Goal: Information Seeking & Learning: Learn about a topic

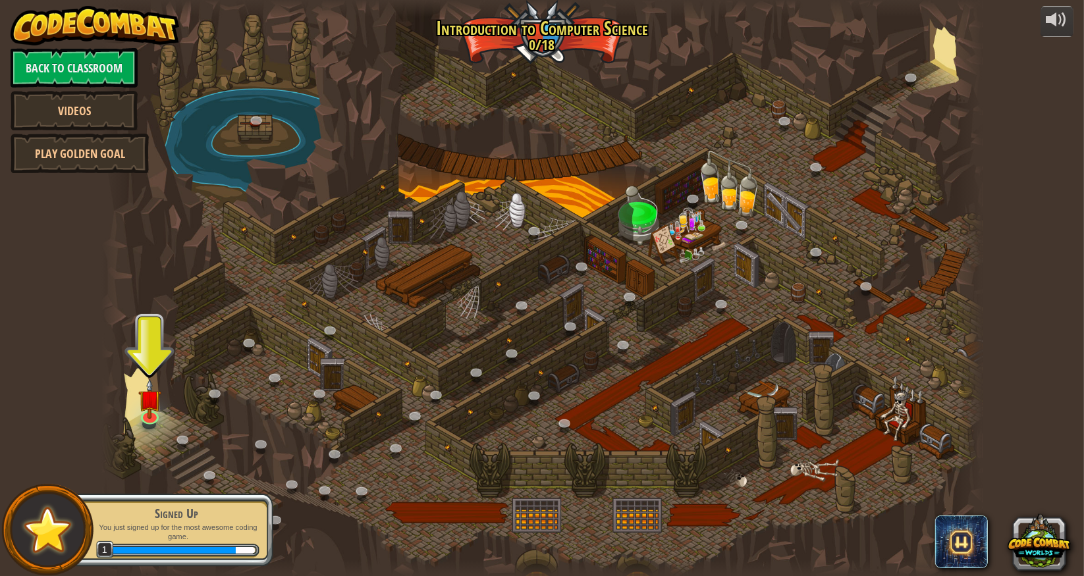
click at [975, 296] on div "powered by Back to Classroom Videos Play Golden Goal 25. Kithgard Gates (Locked…" at bounding box center [542, 288] width 1084 height 576
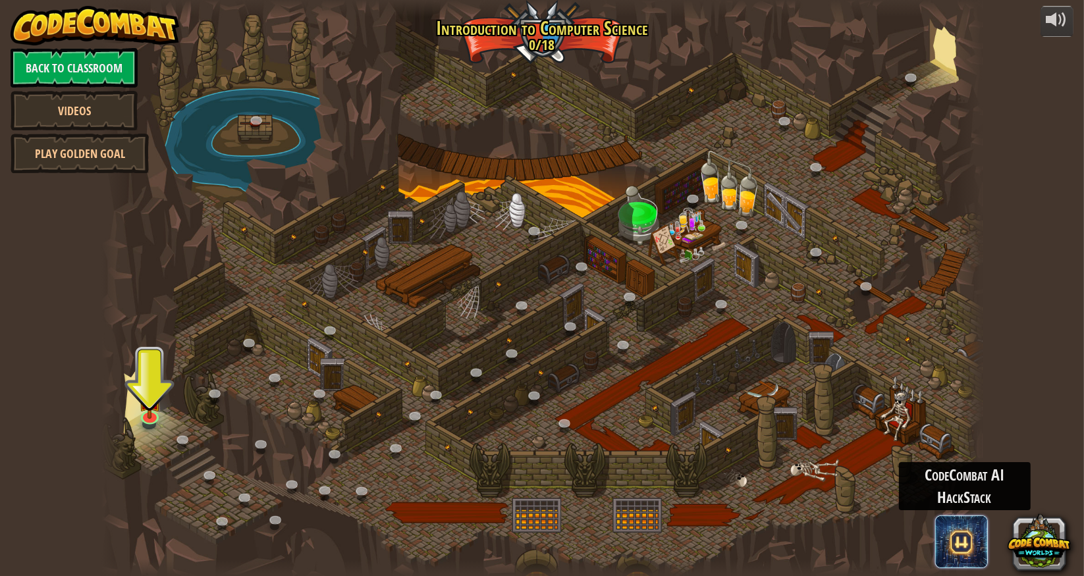
click at [957, 518] on span at bounding box center [961, 542] width 53 height 53
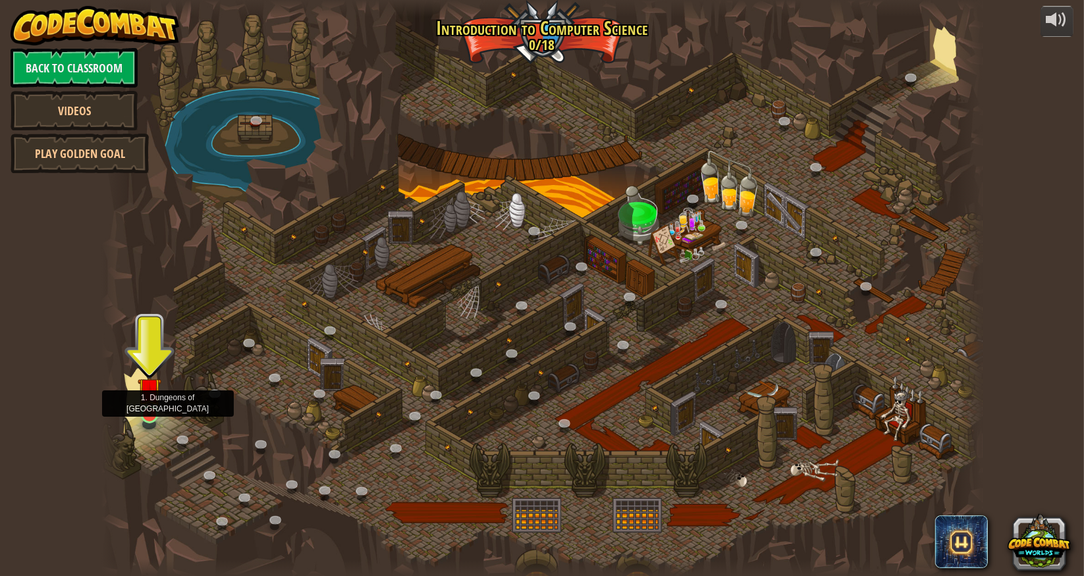
click at [148, 415] on img at bounding box center [149, 389] width 23 height 53
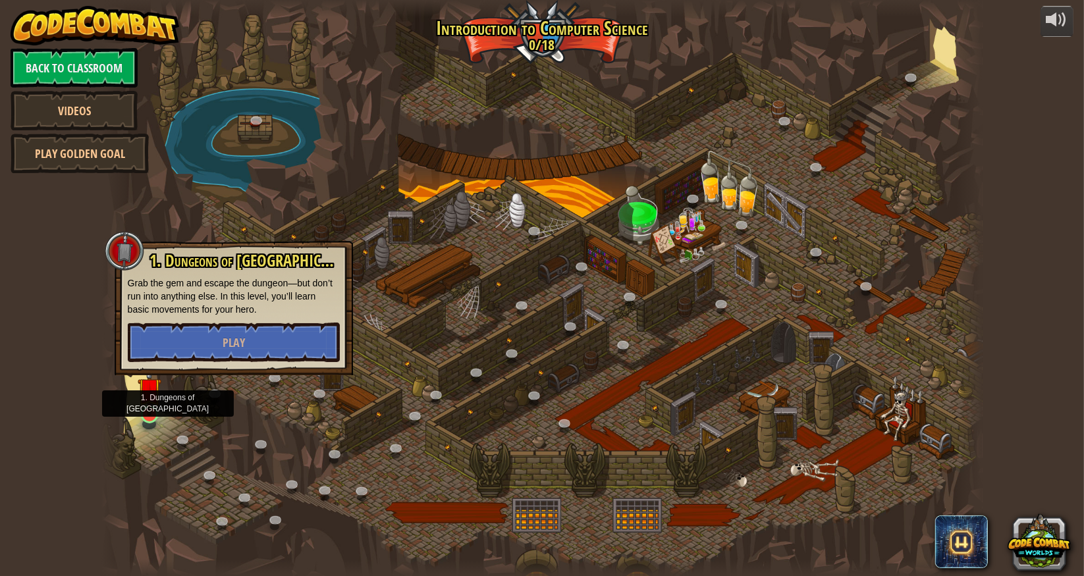
click at [148, 415] on img at bounding box center [149, 389] width 23 height 53
click at [148, 421] on link at bounding box center [149, 414] width 26 height 26
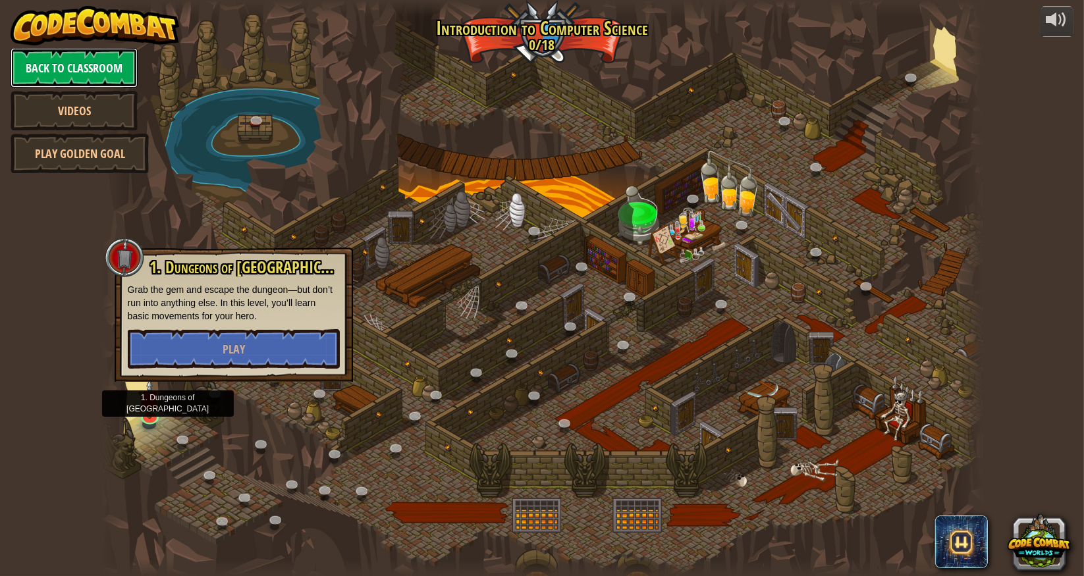
click at [110, 73] on link "Back to Classroom" at bounding box center [74, 68] width 127 height 40
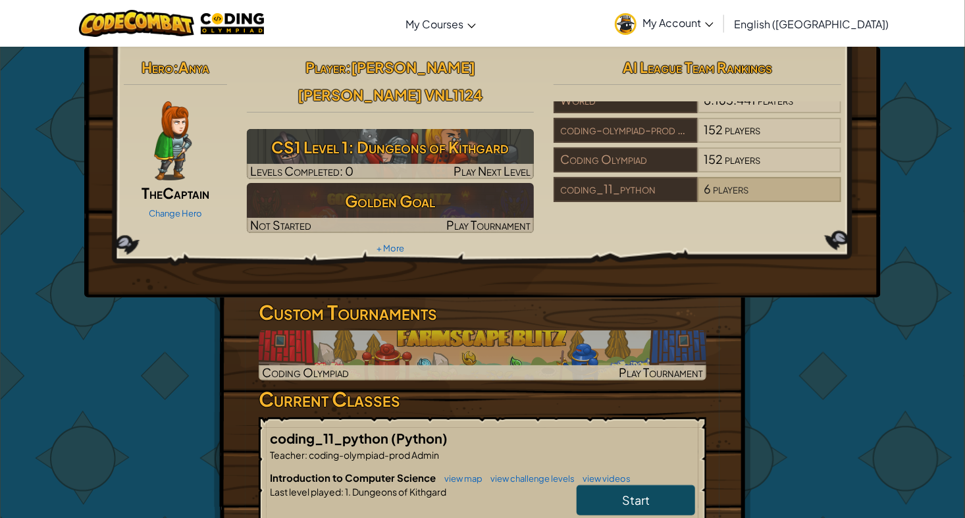
scroll to position [24, 0]
